Goal: Task Accomplishment & Management: Manage account settings

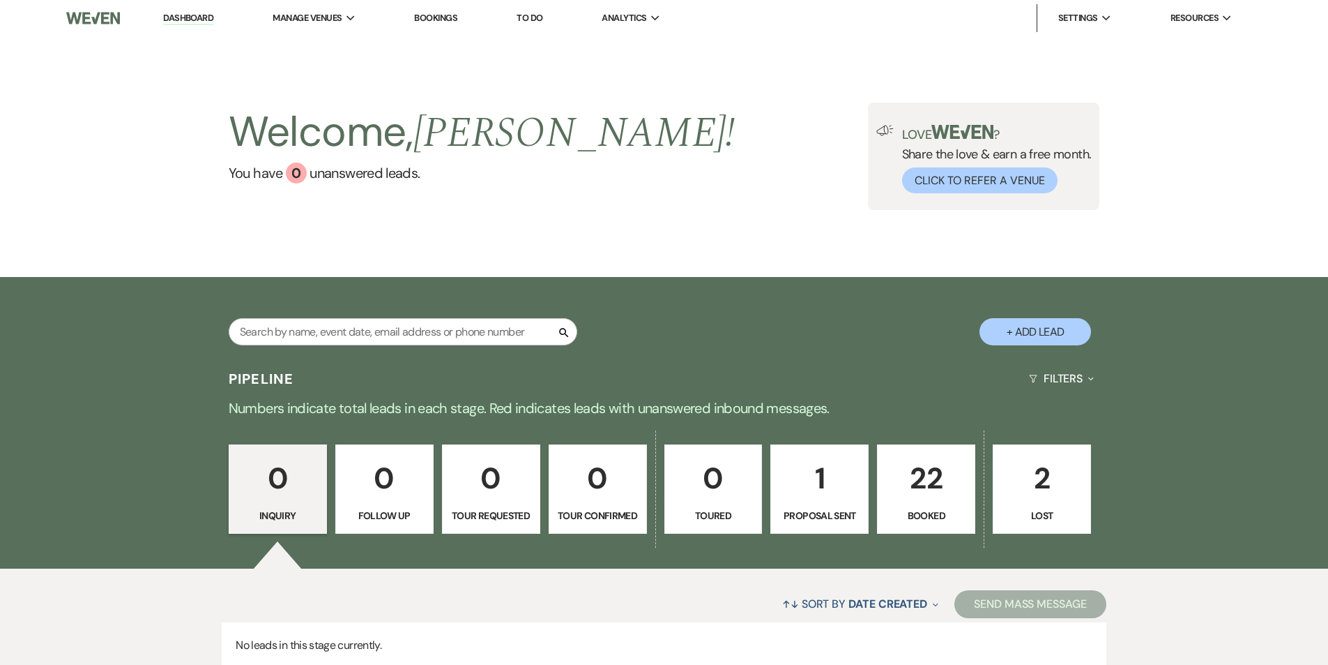
scroll to position [109, 0]
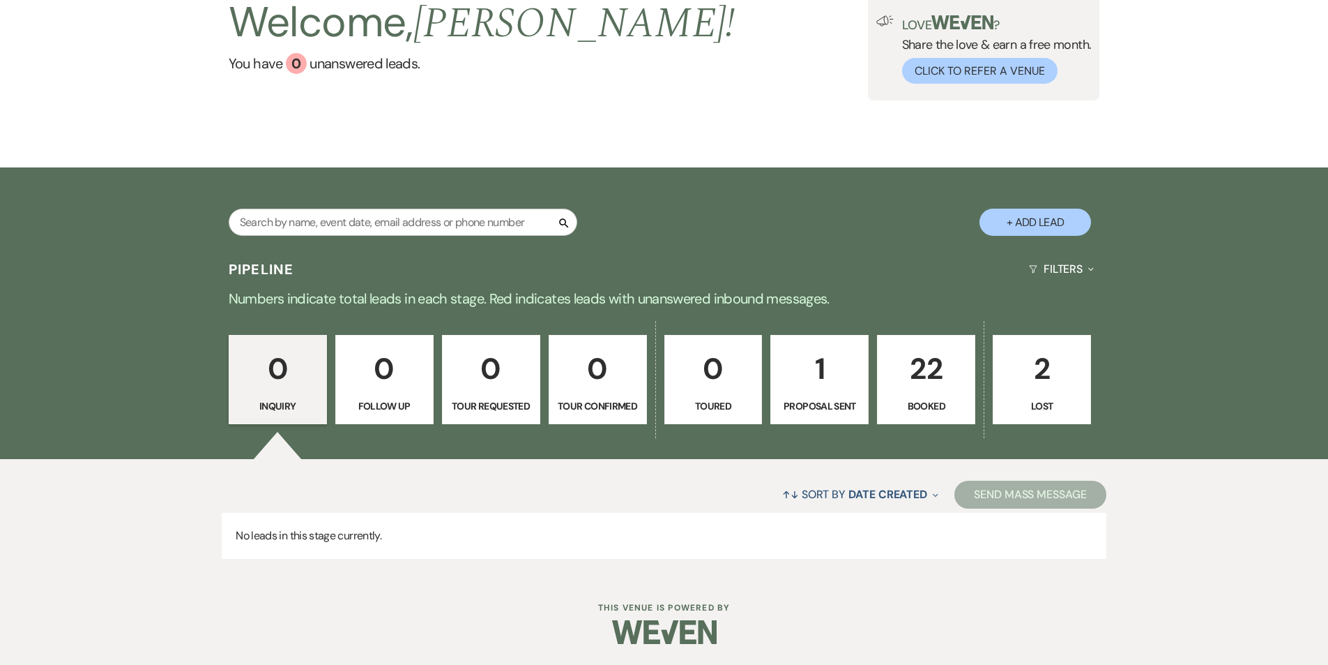
click at [964, 395] on link "22 Booked" at bounding box center [926, 379] width 98 height 89
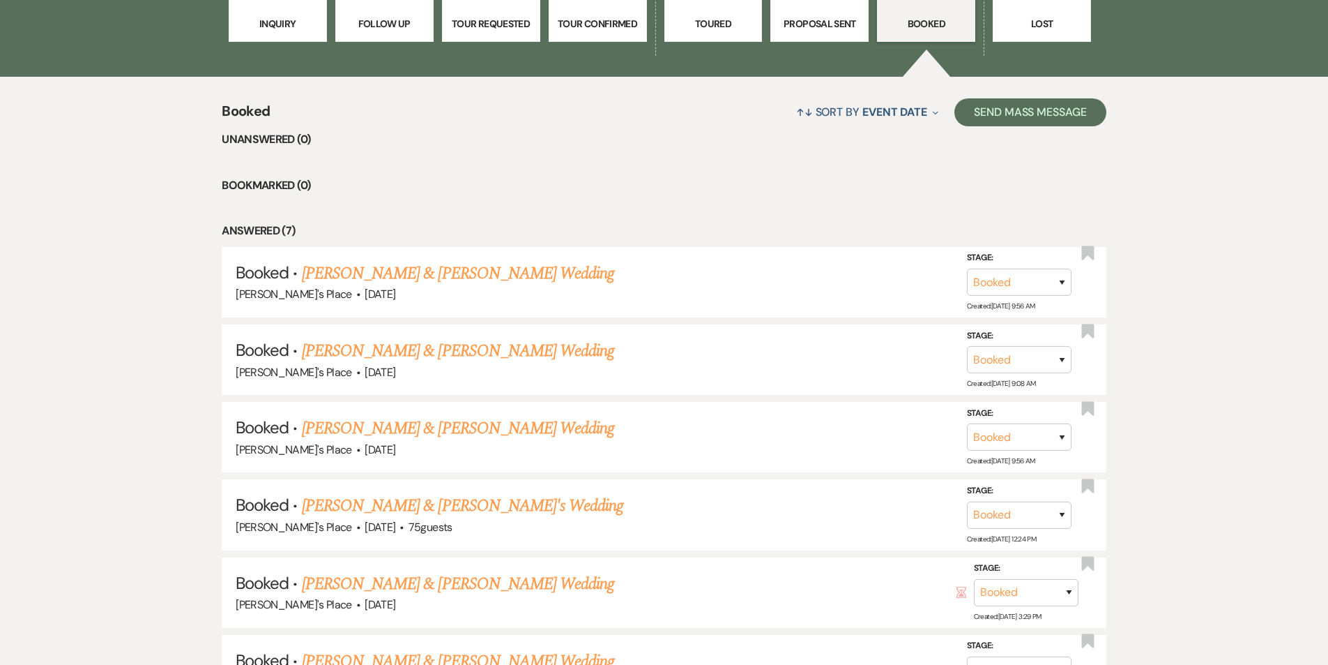
scroll to position [515, 0]
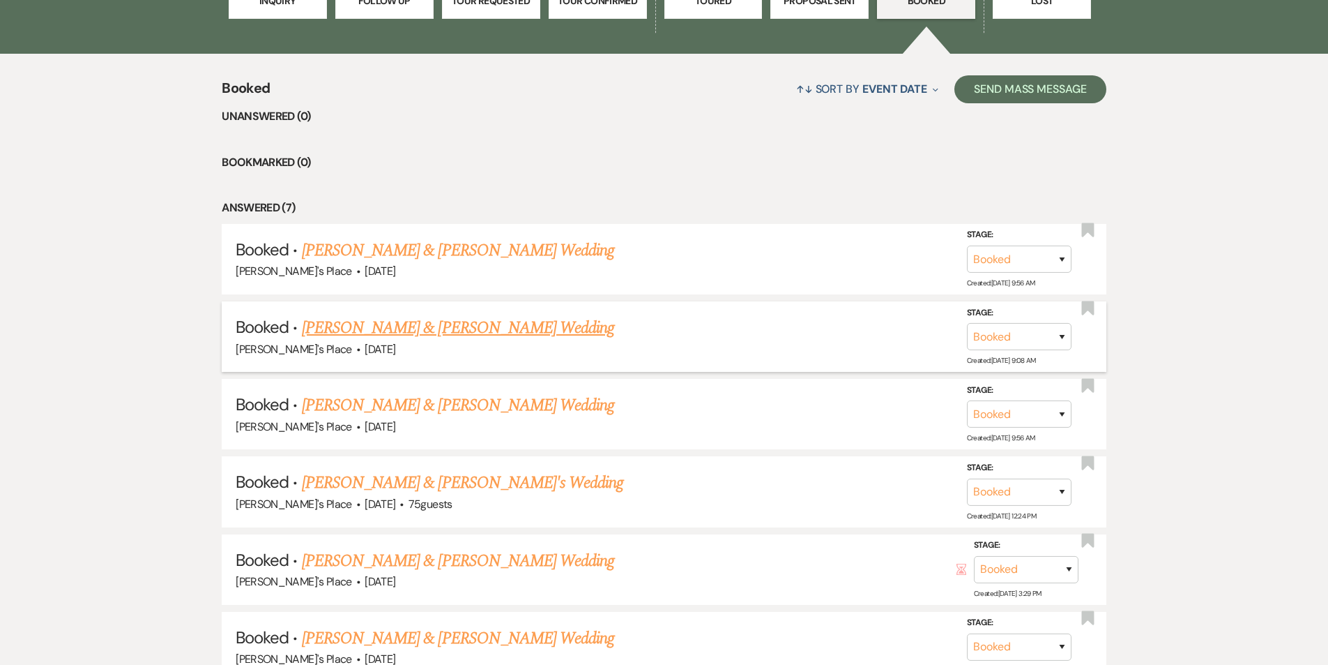
click at [452, 320] on link "[PERSON_NAME] & [PERSON_NAME] Wedding" at bounding box center [458, 327] width 312 height 25
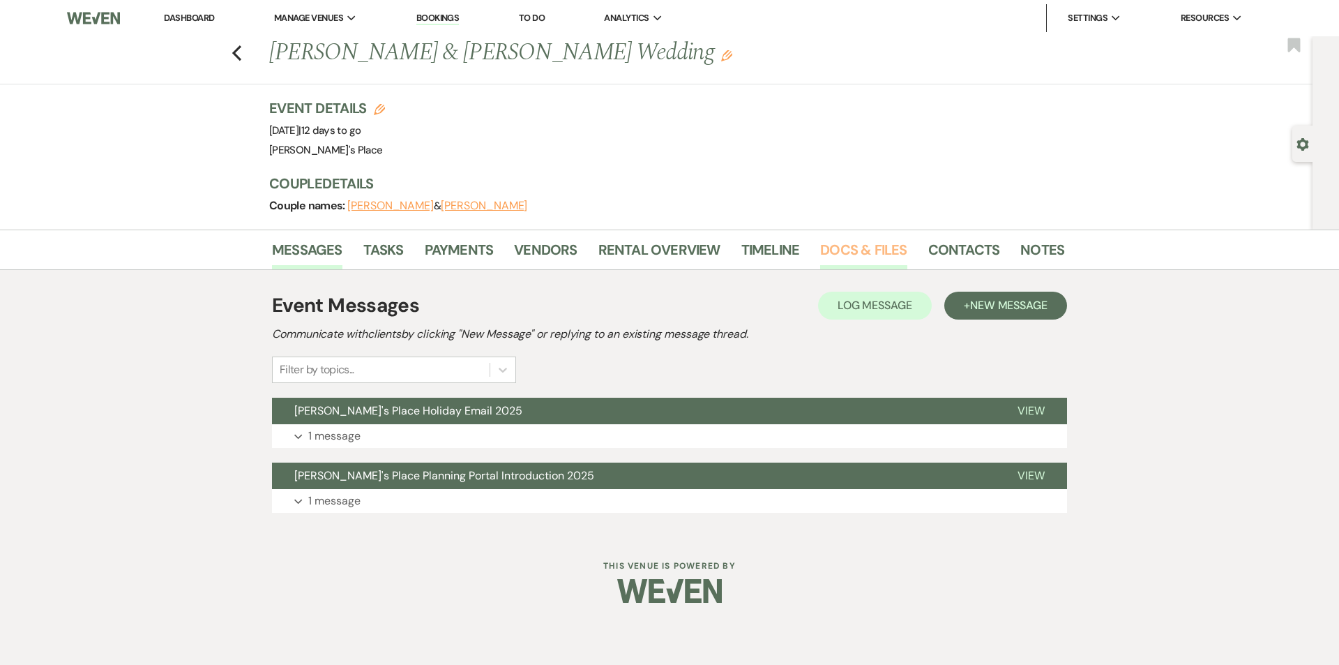
click at [856, 248] on link "Docs & Files" at bounding box center [863, 253] width 86 height 31
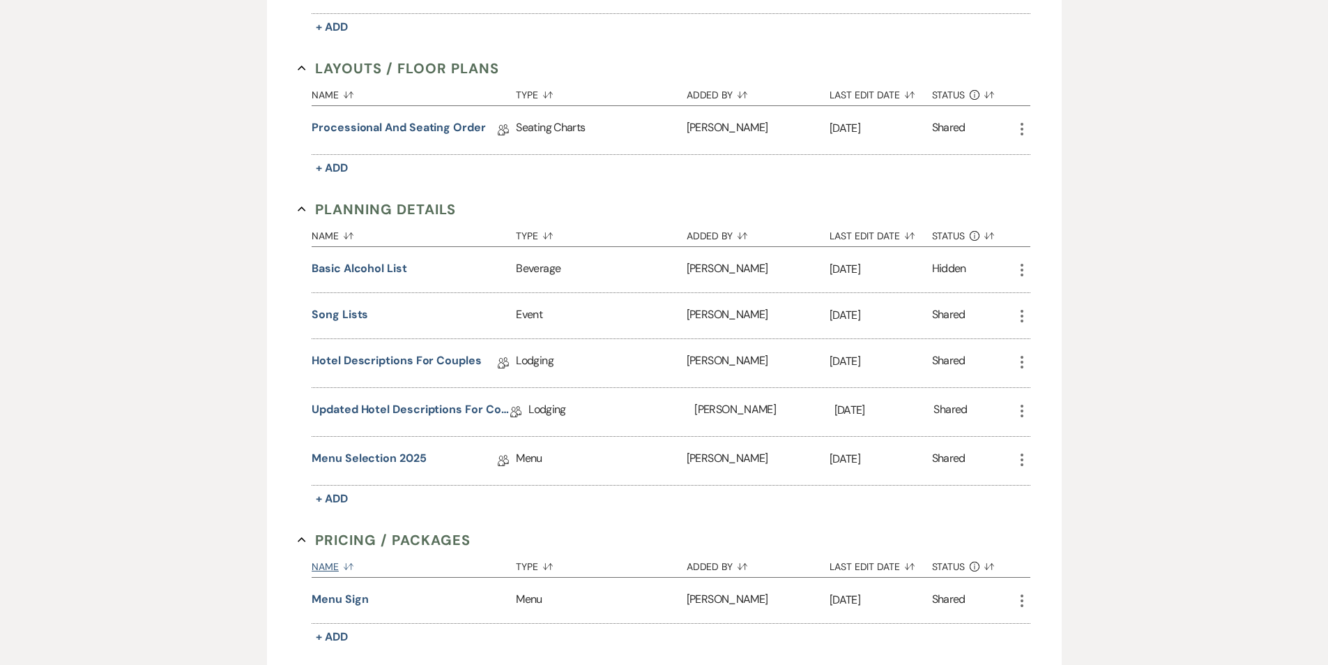
scroll to position [699, 0]
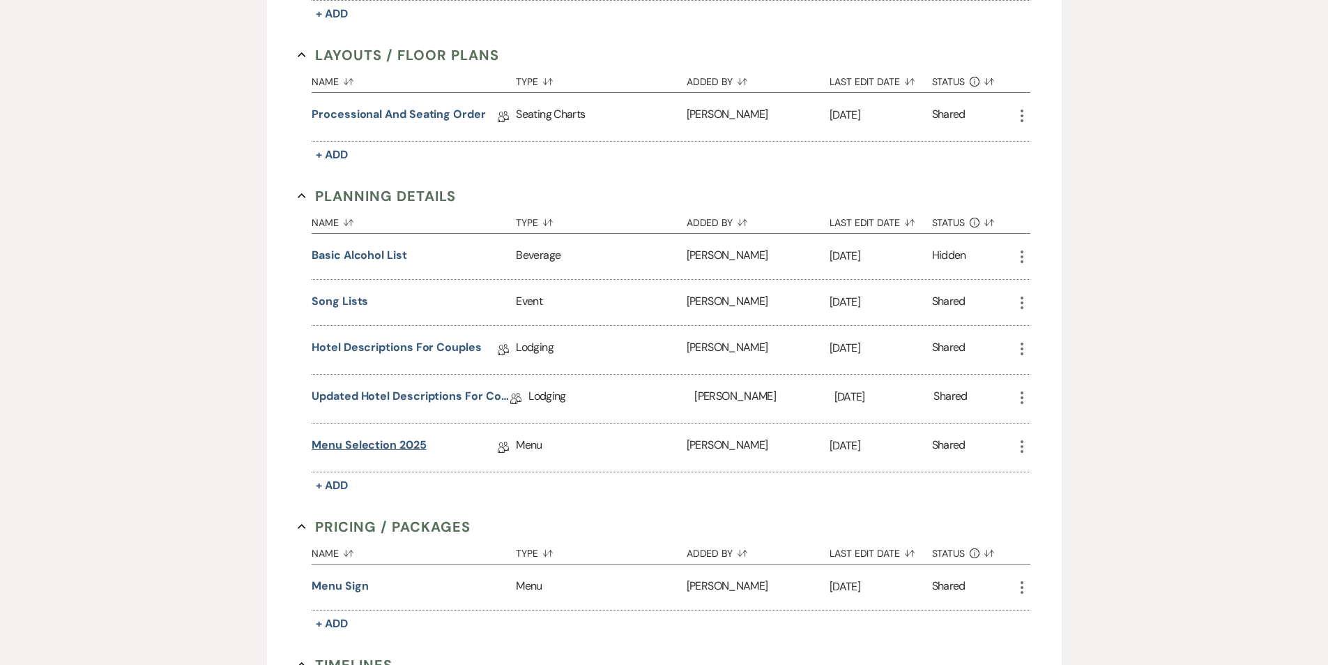
click at [349, 444] on link "Menu Selection 2025" at bounding box center [369, 448] width 114 height 22
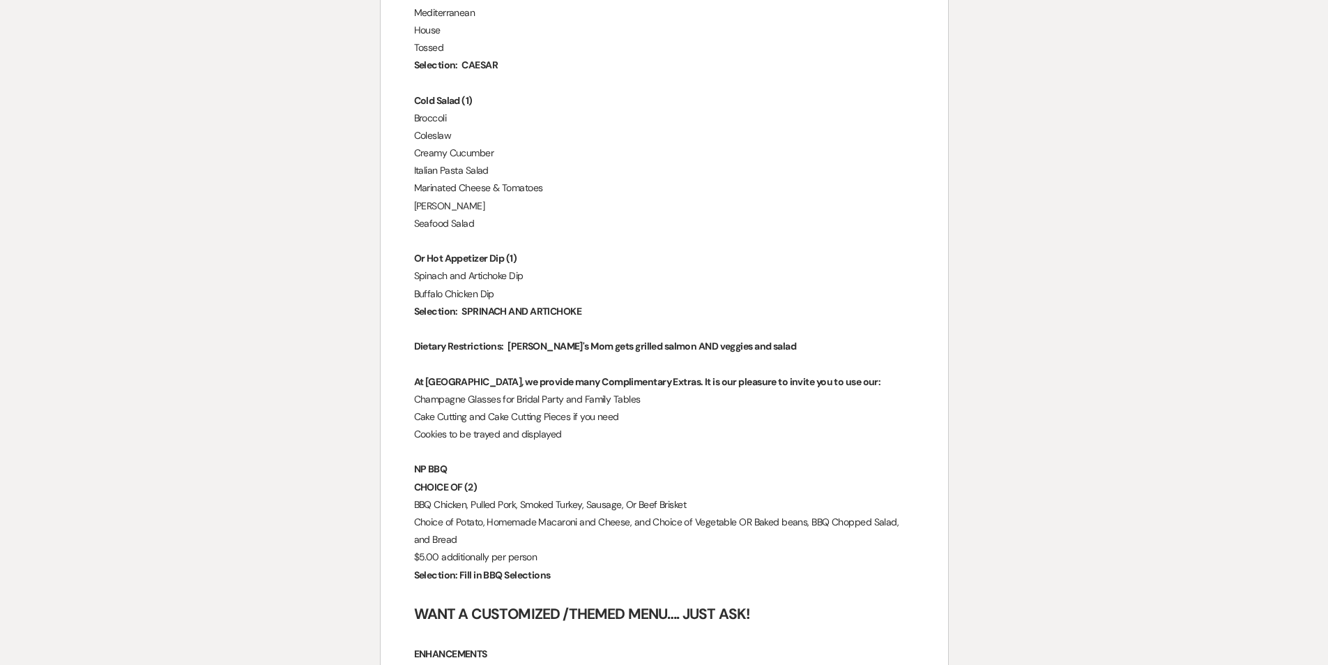
scroll to position [1621, 0]
